Goal: Information Seeking & Learning: Find specific fact

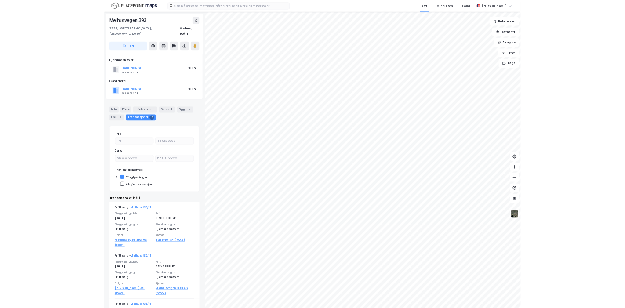
scroll to position [98, 0]
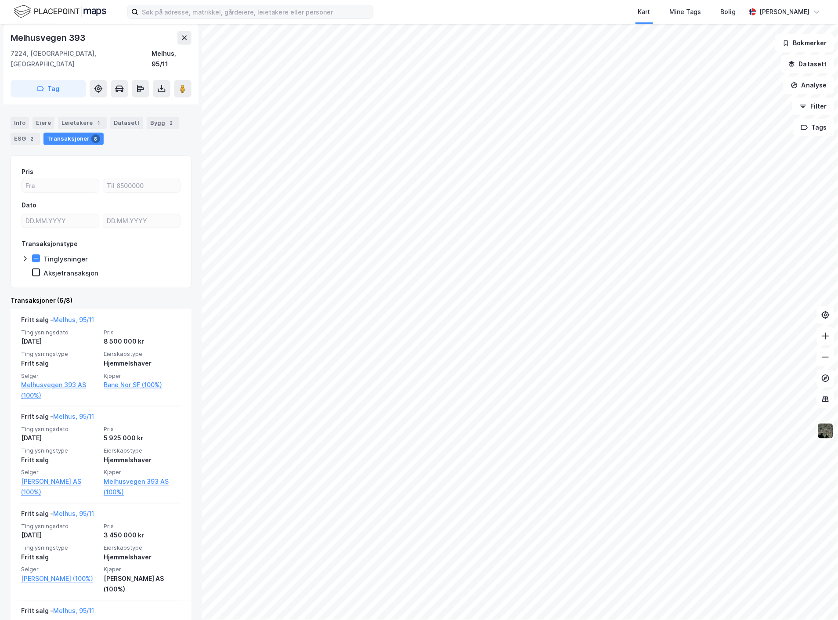
drag, startPoint x: 170, startPoint y: 4, endPoint x: 171, endPoint y: 14, distance: 10.6
click at [170, 4] on div "Kart Mine Tags Bolig [PERSON_NAME]" at bounding box center [419, 12] width 838 height 24
click at [171, 14] on input at bounding box center [255, 11] width 235 height 13
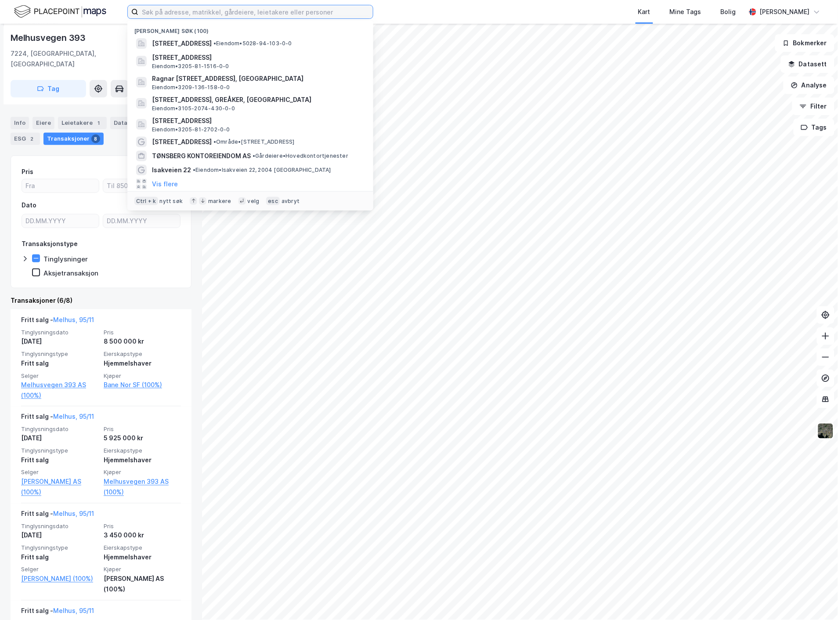
paste input "[STREET_ADDRESS]"
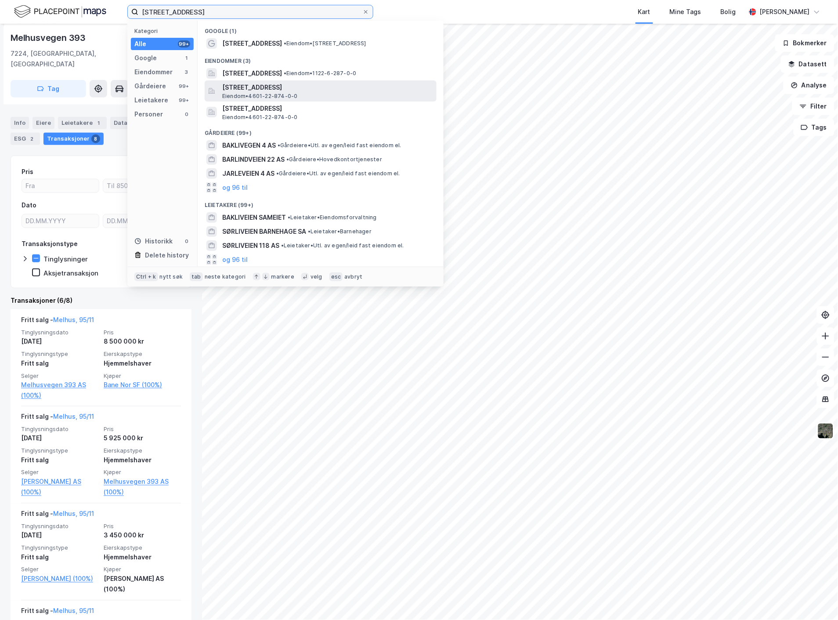
type input "[STREET_ADDRESS]"
click at [297, 87] on span "[STREET_ADDRESS]" at bounding box center [327, 87] width 211 height 11
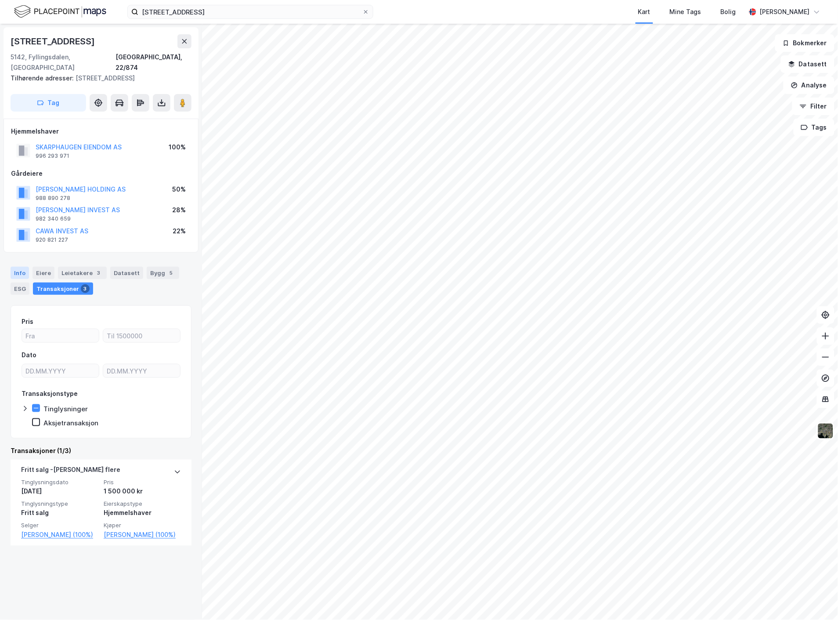
click at [24, 267] on div "Info" at bounding box center [20, 273] width 18 height 12
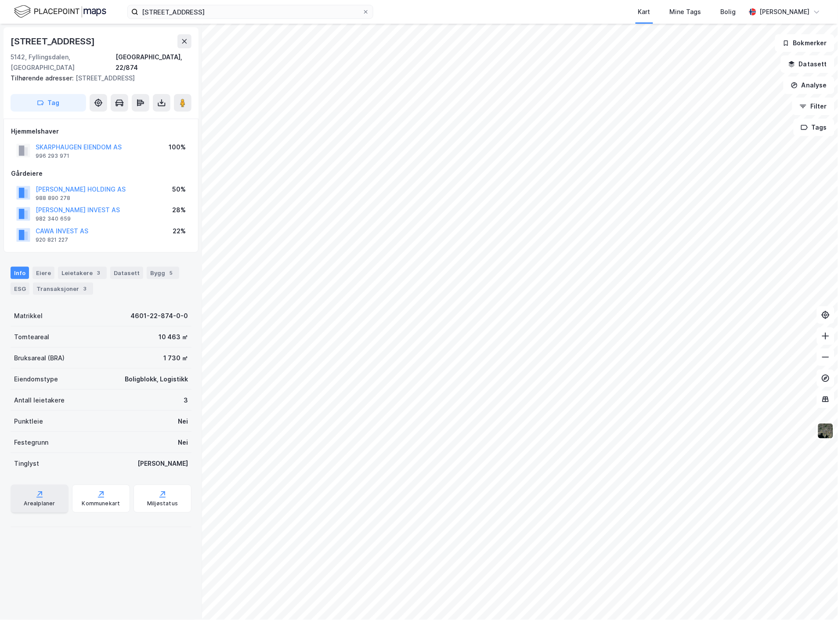
click at [33, 485] on div "Arealplaner" at bounding box center [40, 499] width 58 height 28
drag, startPoint x: 8, startPoint y: 37, endPoint x: 62, endPoint y: 38, distance: 54.5
click at [62, 38] on div "[STREET_ADDRESS], 22/874 Tilhørende adresser: [STREET_ADDRESS] Tag" at bounding box center [101, 72] width 195 height 91
copy div "[STREET_ADDRESS]"
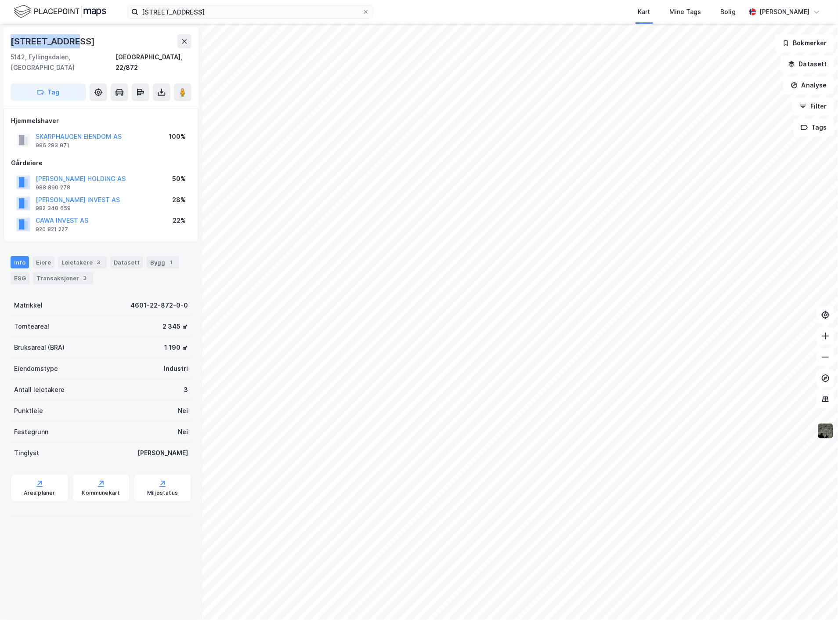
drag, startPoint x: 11, startPoint y: 38, endPoint x: 82, endPoint y: 34, distance: 71.3
click at [82, 34] on div "[STREET_ADDRESS]" at bounding box center [101, 41] width 181 height 14
copy div "[STREET_ADDRESS]"
drag, startPoint x: 145, startPoint y: 56, endPoint x: 192, endPoint y: 55, distance: 46.1
click at [192, 55] on div "[STREET_ADDRESS]" at bounding box center [101, 67] width 195 height 81
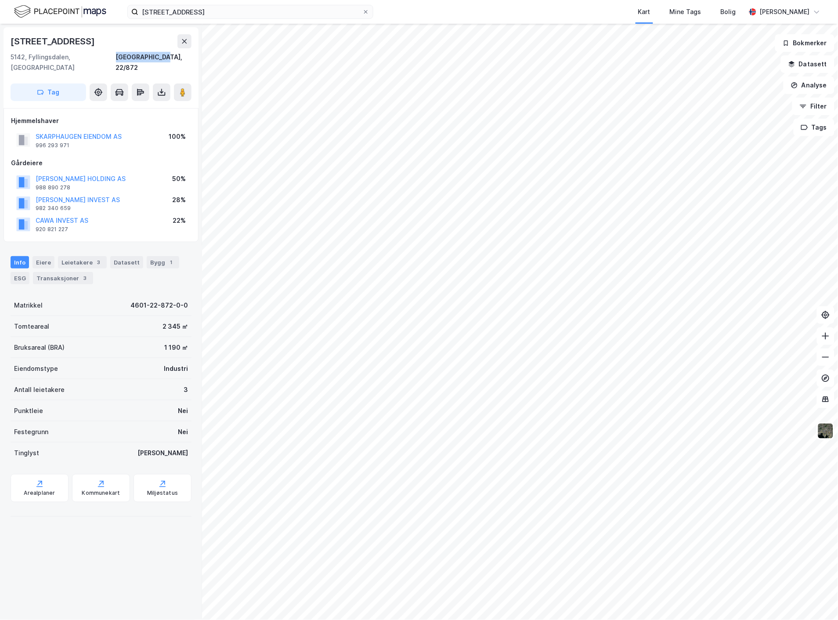
copy div "[GEOGRAPHIC_DATA], 22/872"
drag, startPoint x: 11, startPoint y: 57, endPoint x: 103, endPoint y: 52, distance: 91.5
click at [103, 52] on div "5142, [GEOGRAPHIC_DATA], [GEOGRAPHIC_DATA], 22/872" at bounding box center [101, 62] width 181 height 21
copy div "5142, Fyllingsdalen, [GEOGRAPHIC_DATA]"
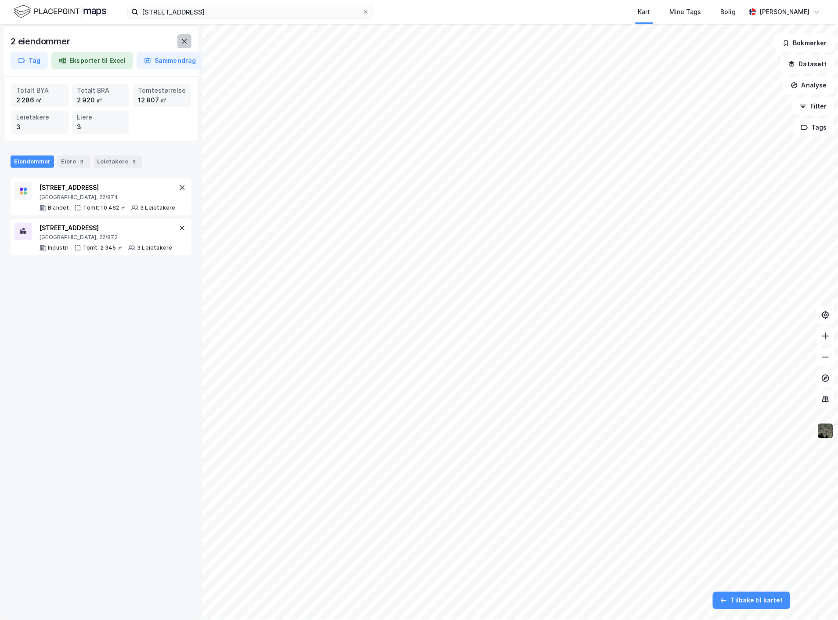
click at [187, 40] on icon at bounding box center [184, 41] width 7 height 7
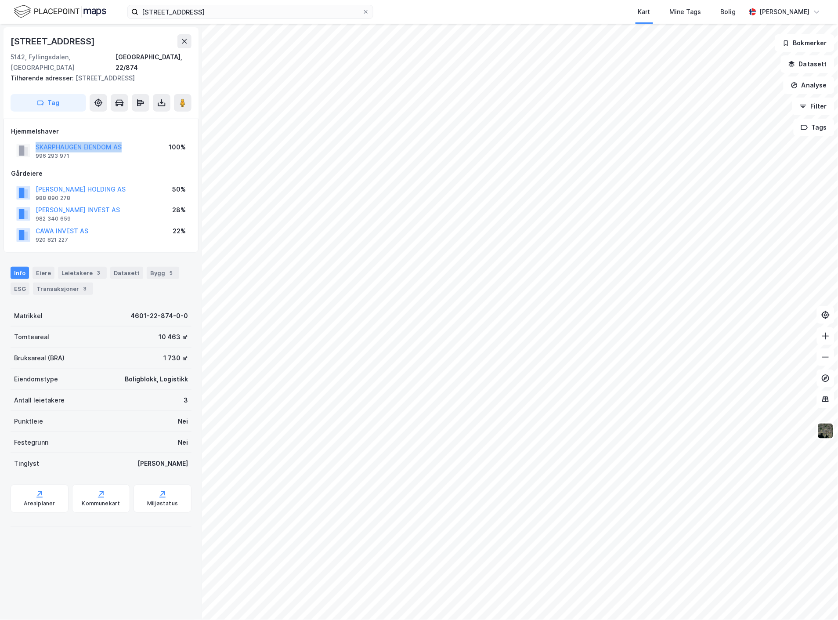
drag, startPoint x: 33, startPoint y: 136, endPoint x: 129, endPoint y: 137, distance: 95.3
click at [129, 140] on div "SKARPHAUGEN EIENDOM AS 996 293 971 100%" at bounding box center [101, 150] width 180 height 21
copy button "SKARPHAUGEN EIENDOM AS"
click at [213, 10] on input "[STREET_ADDRESS]" at bounding box center [250, 11] width 224 height 13
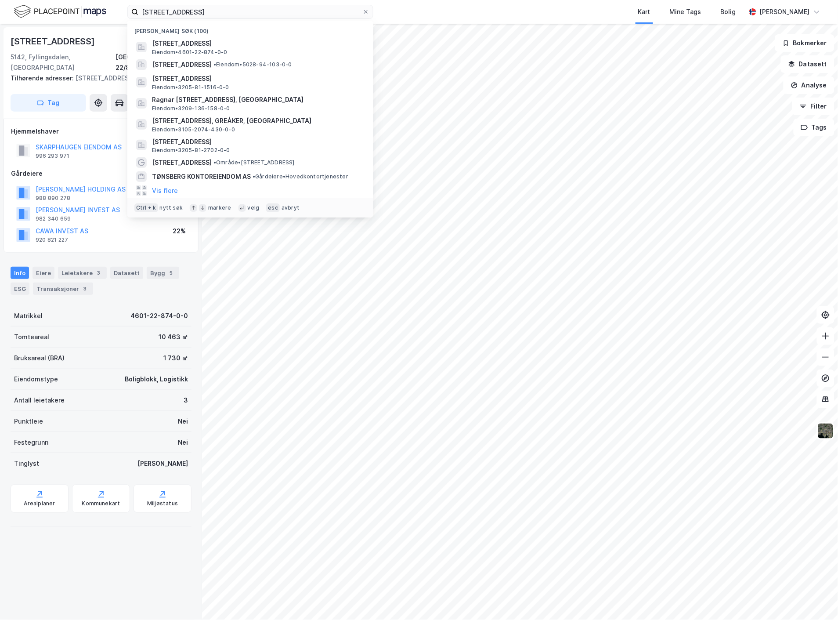
click at [421, 20] on div "Kart Mine Tags Bolig" at bounding box center [581, 12] width 330 height 24
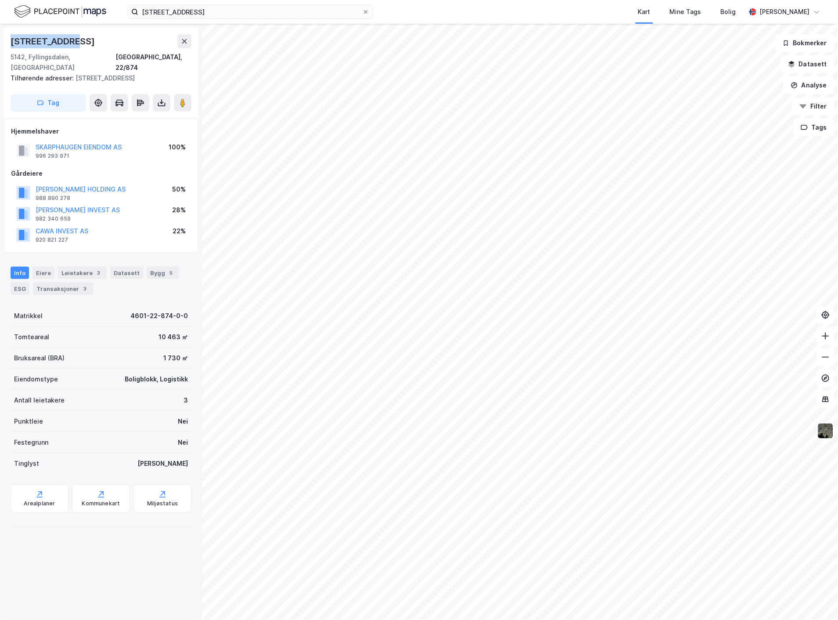
drag, startPoint x: 11, startPoint y: 41, endPoint x: 80, endPoint y: 36, distance: 69.5
click at [80, 36] on div "[STREET_ADDRESS]" at bounding box center [101, 41] width 181 height 14
copy div "[STREET_ADDRESS]"
